Goal: Task Accomplishment & Management: Manage account settings

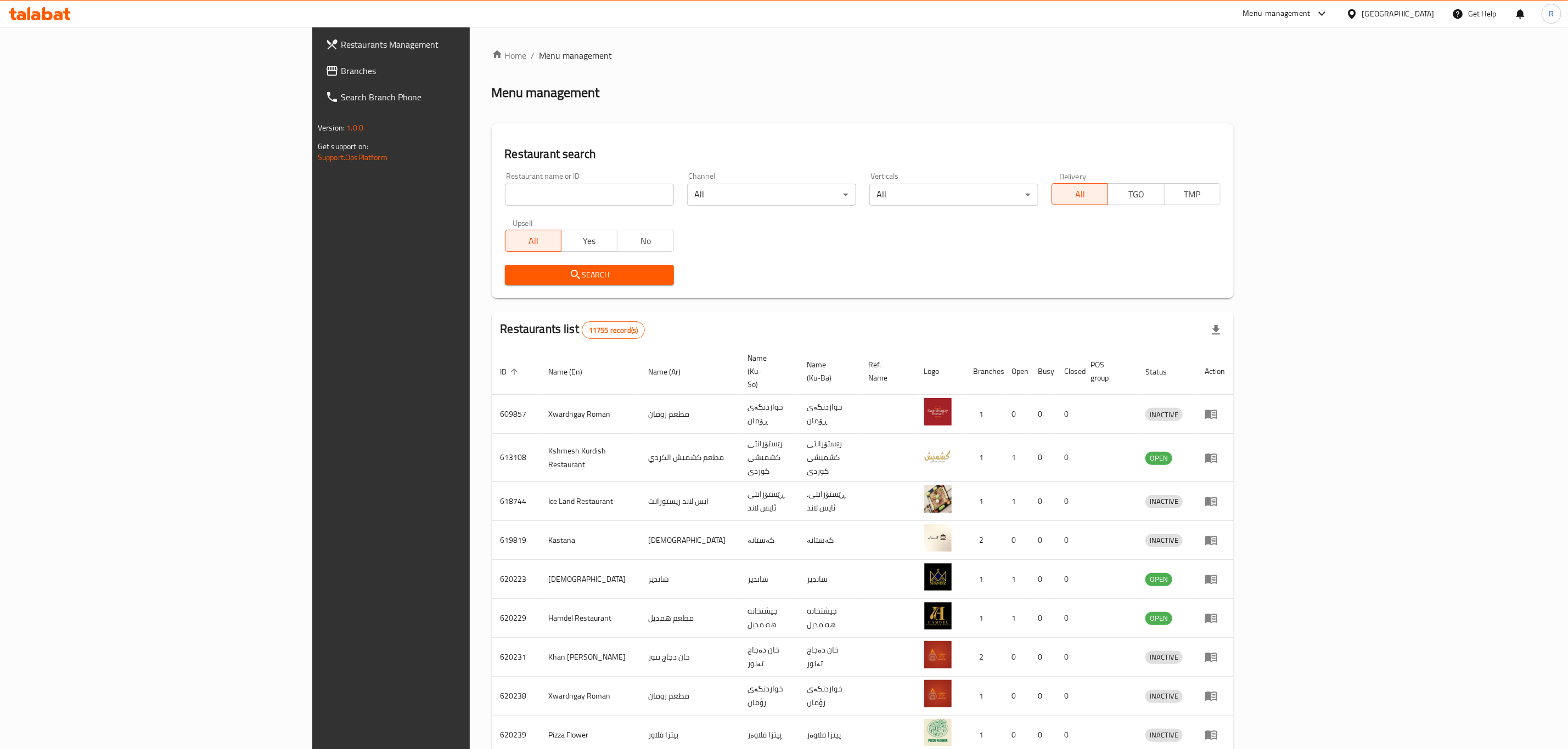
click at [524, 193] on input "search" at bounding box center [589, 195] width 169 height 22
type input "[PERSON_NAME]"
click at [505, 265] on button "Search" at bounding box center [589, 275] width 169 height 21
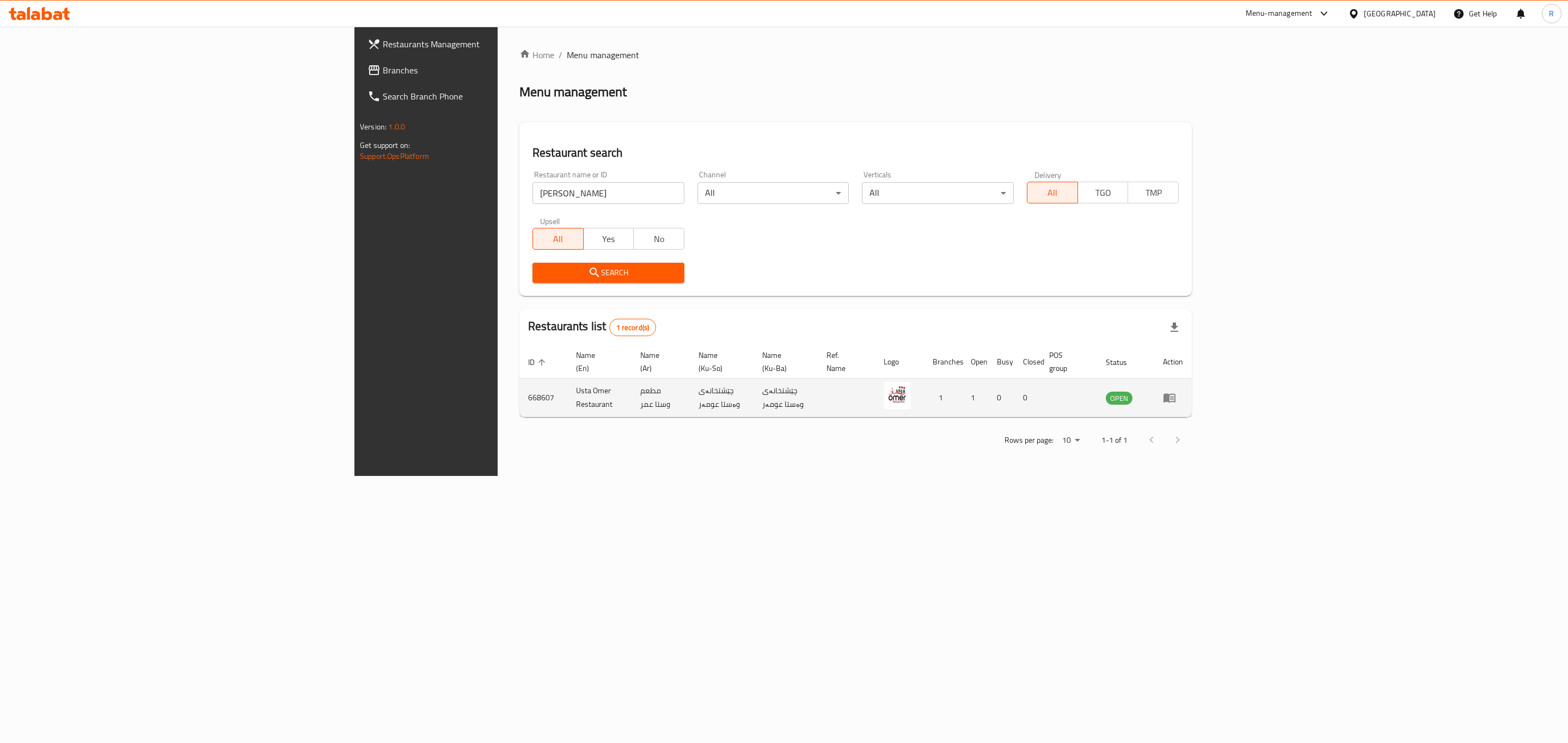
click at [1176, 391] on icon "enhanced table" at bounding box center [1169, 397] width 13 height 13
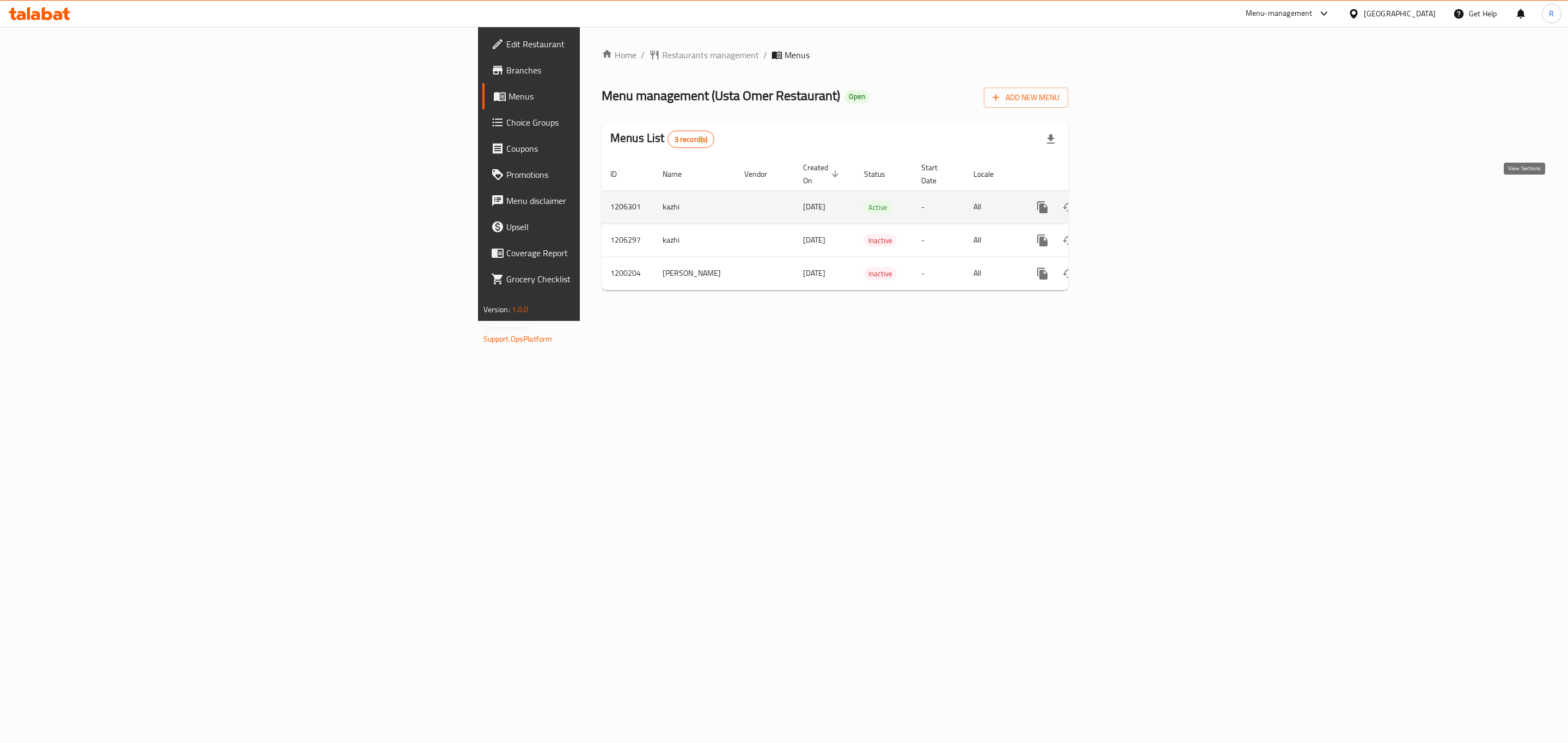
click at [1128, 200] on icon "enhanced table" at bounding box center [1121, 207] width 13 height 13
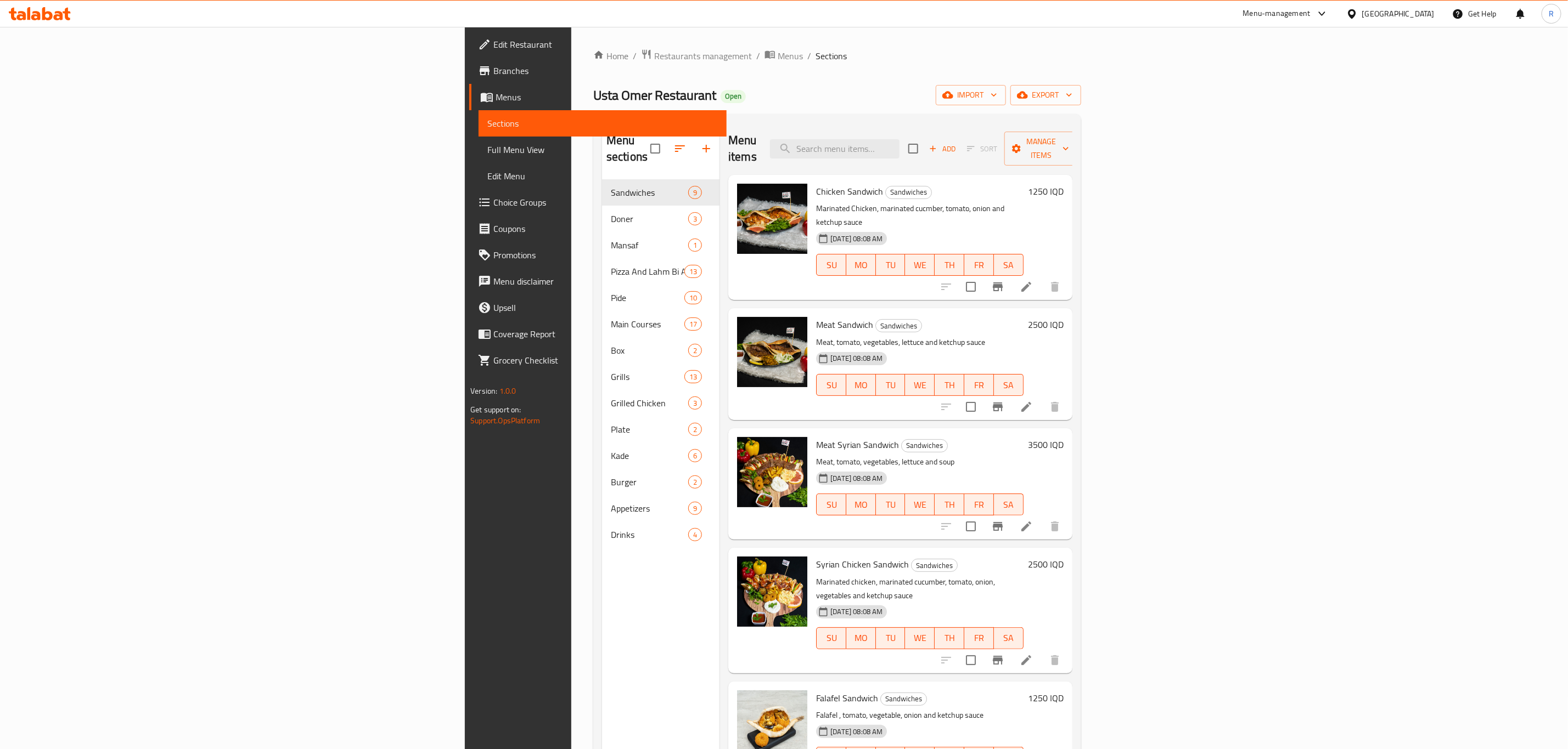
click at [1064, 184] on h6 "1250 IQD" at bounding box center [1046, 191] width 36 height 15
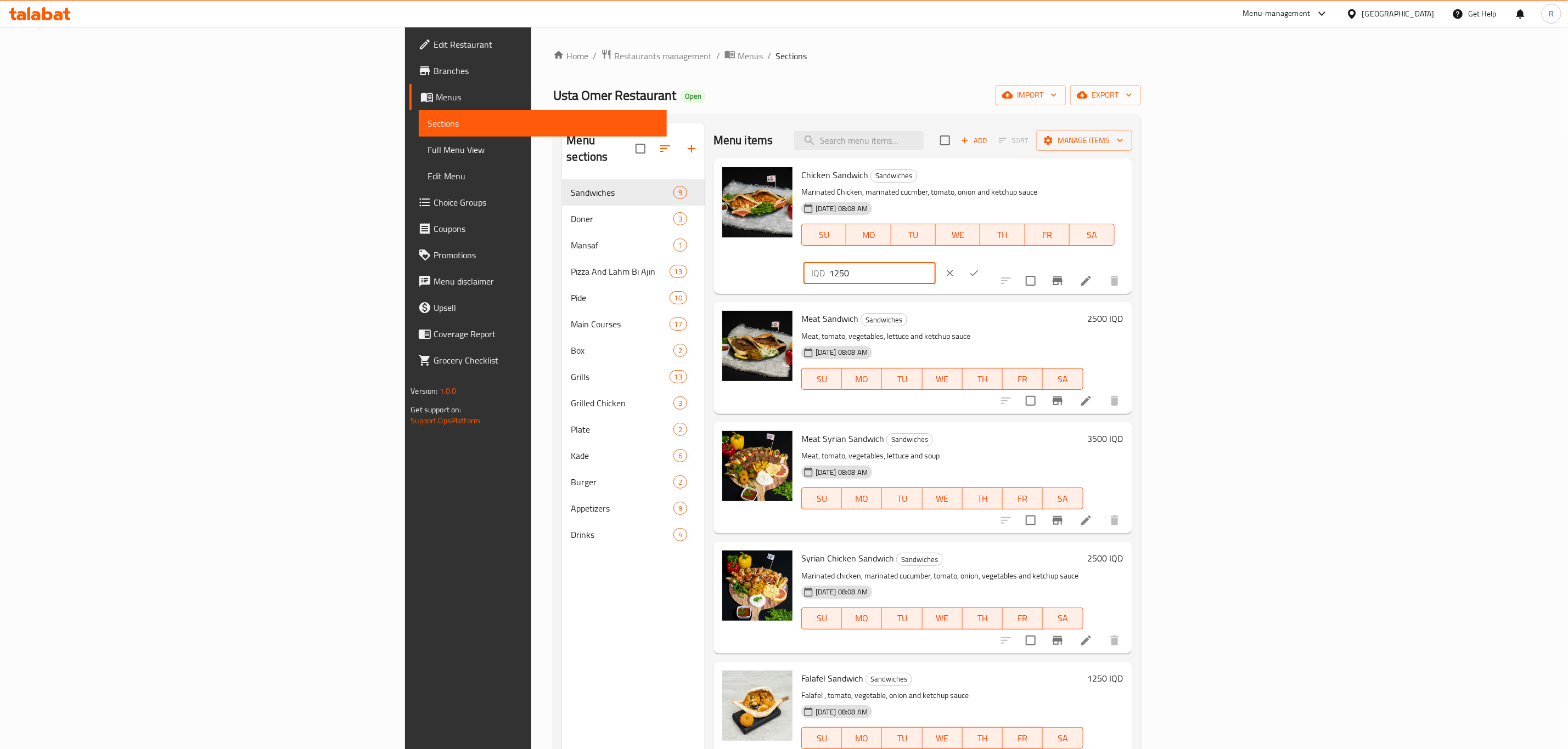
drag, startPoint x: 1403, startPoint y: 180, endPoint x: 1317, endPoint y: 194, distance: 87.1
click at [1128, 194] on div "Chicken Sandwich Sandwiches Marinated Chicken, marinated cucmber, tomato, onion…" at bounding box center [962, 225] width 331 height 127
type input "1500"
drag, startPoint x: 1496, startPoint y: 172, endPoint x: 1485, endPoint y: 199, distance: 29.2
click at [986, 261] on button "ok" at bounding box center [974, 273] width 24 height 24
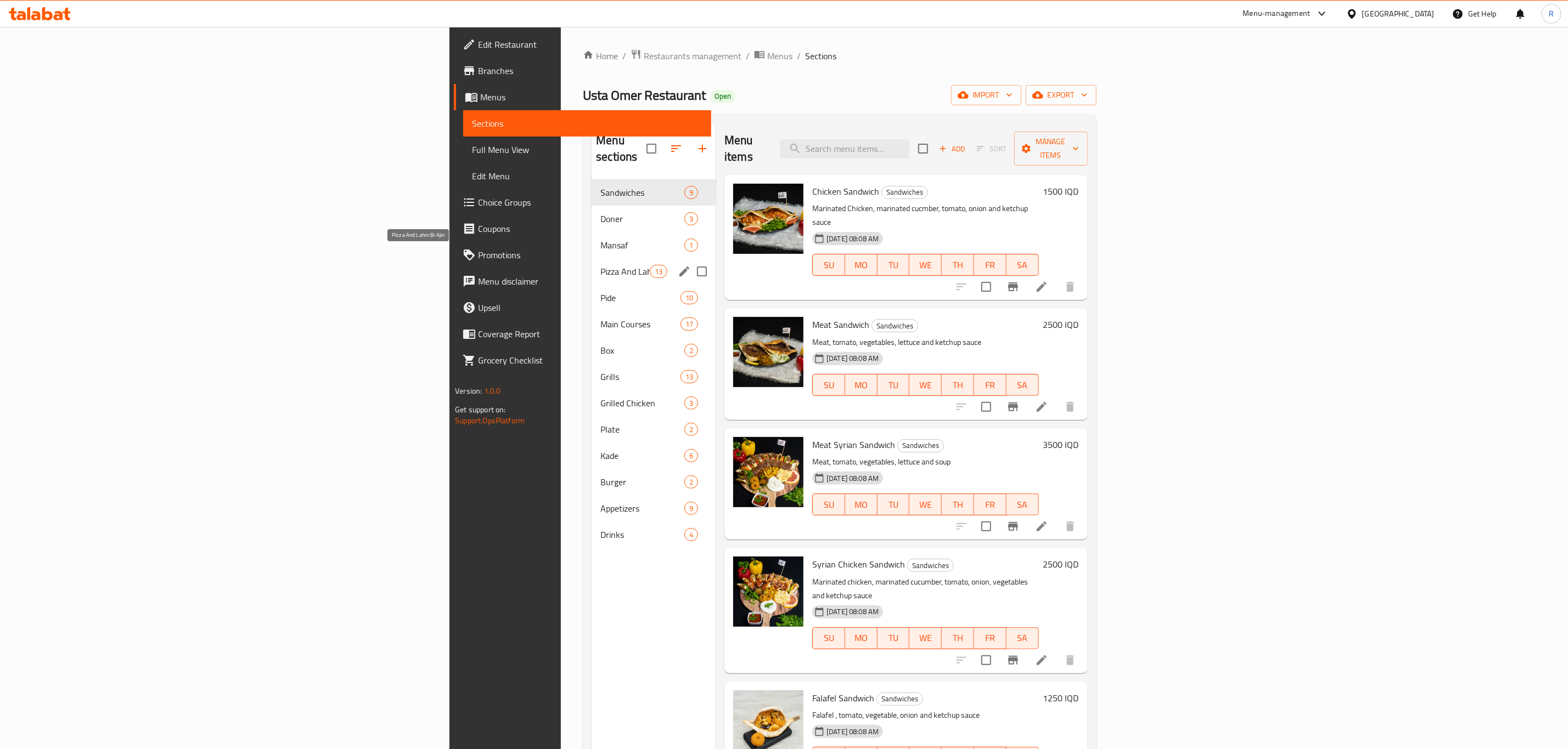
click at [600, 265] on span "Pizza And Lahm Bi Ajin" at bounding box center [625, 271] width 49 height 13
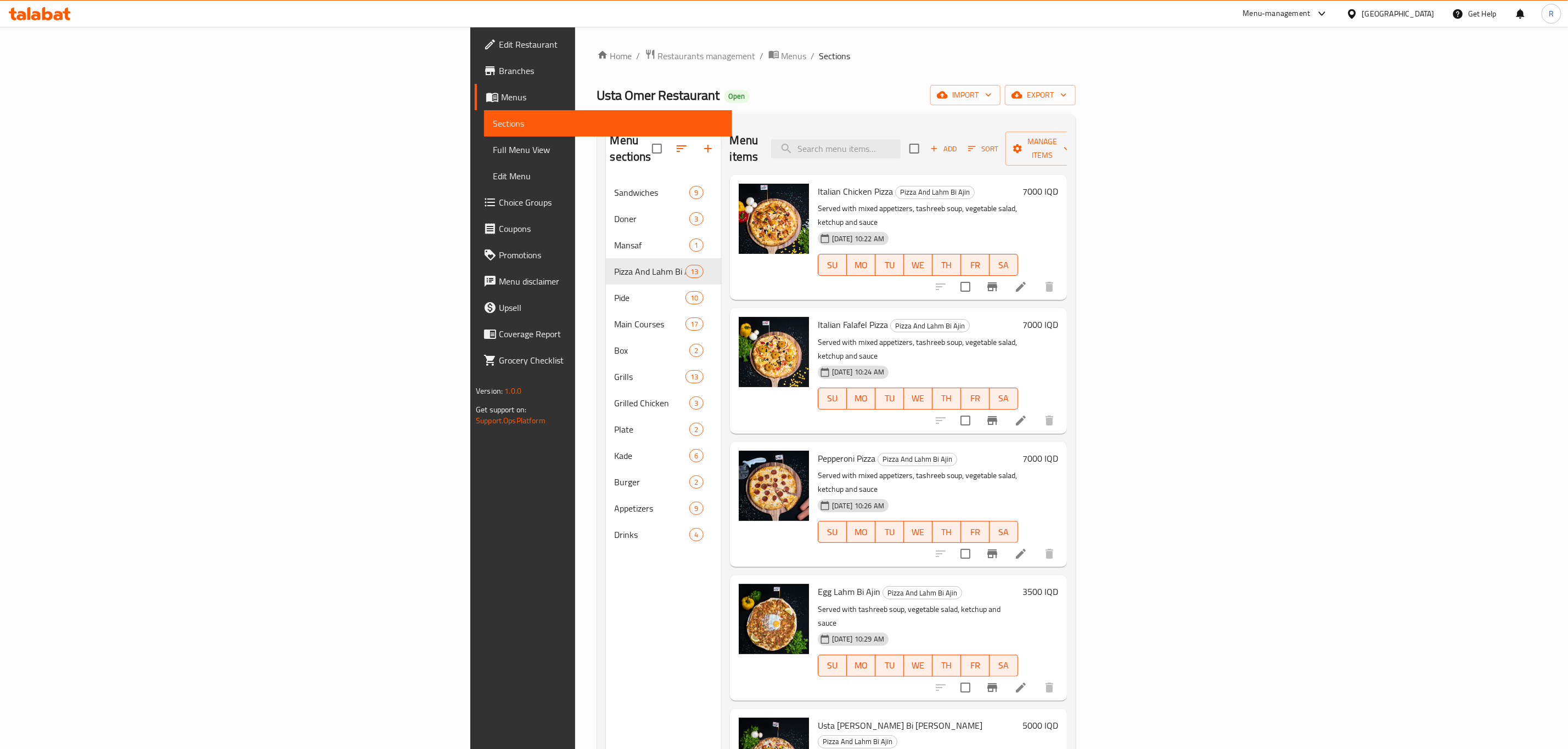
click at [1058, 184] on h6 "7000 IQD" at bounding box center [1041, 191] width 36 height 15
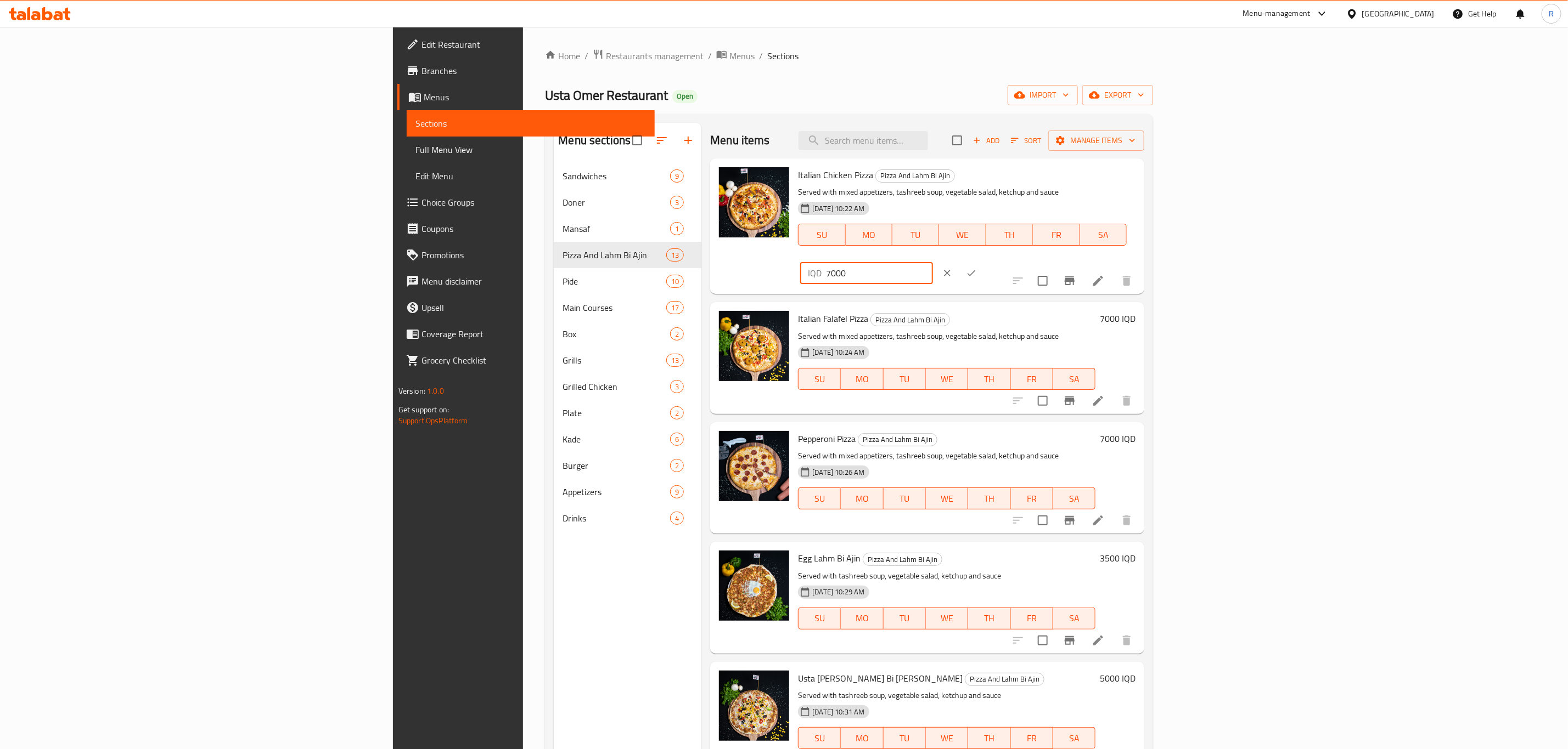
drag, startPoint x: 1370, startPoint y: 180, endPoint x: 1319, endPoint y: 199, distance: 54.4
click at [1139, 199] on div "Italian Chicken Pizza Pizza And Lahm Bi Ajin Served with mixed appetizers, tash…" at bounding box center [966, 225] width 346 height 127
type input "8000"
click at [977, 268] on icon "ok" at bounding box center [971, 273] width 11 height 11
